Goal: Task Accomplishment & Management: Manage account settings

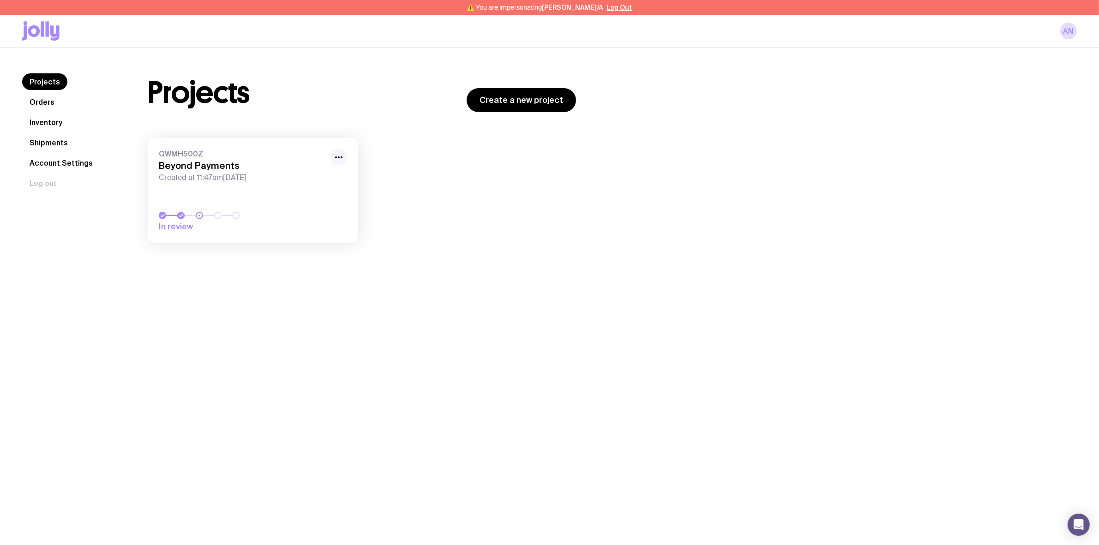
click at [340, 156] on icon "button" at bounding box center [338, 157] width 11 height 11
click at [314, 173] on button "Rename" at bounding box center [317, 177] width 44 height 9
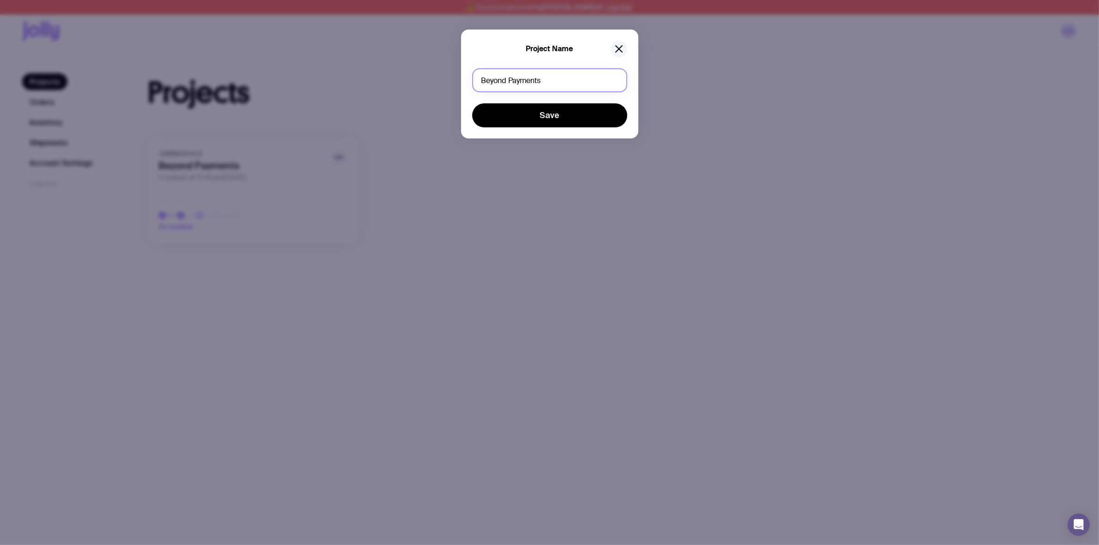
click at [524, 77] on input "Beyond Payments" at bounding box center [549, 80] width 155 height 24
type input "Event [DATE]"
click at [472, 103] on button "Save" at bounding box center [549, 115] width 155 height 24
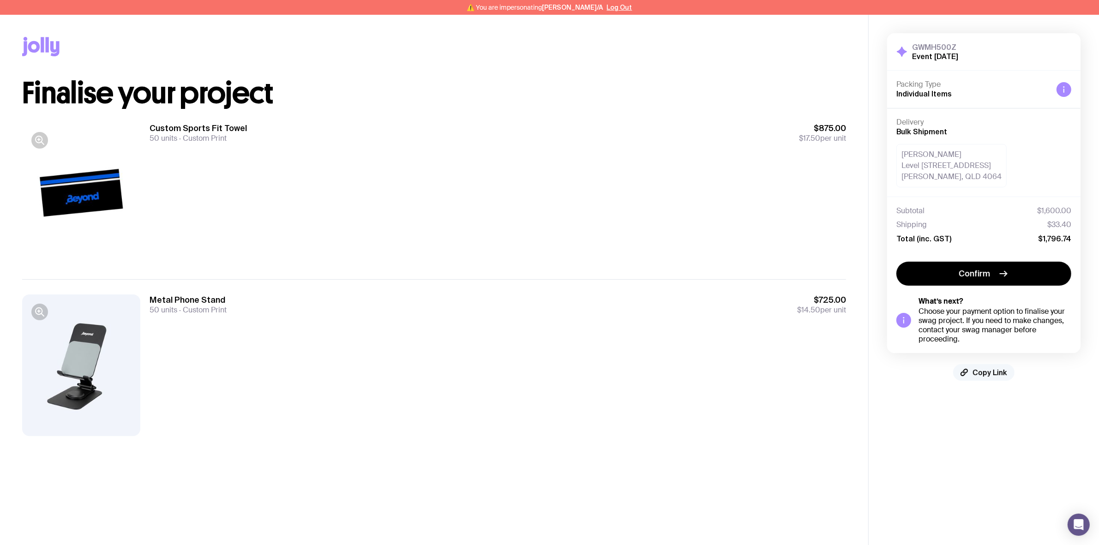
click at [975, 367] on button "Copy Link" at bounding box center [983, 372] width 61 height 17
click at [996, 375] on span "Copy Link" at bounding box center [990, 372] width 35 height 9
click at [989, 378] on button "Copy Link" at bounding box center [983, 372] width 61 height 17
